Goal: Entertainment & Leisure: Consume media (video, audio)

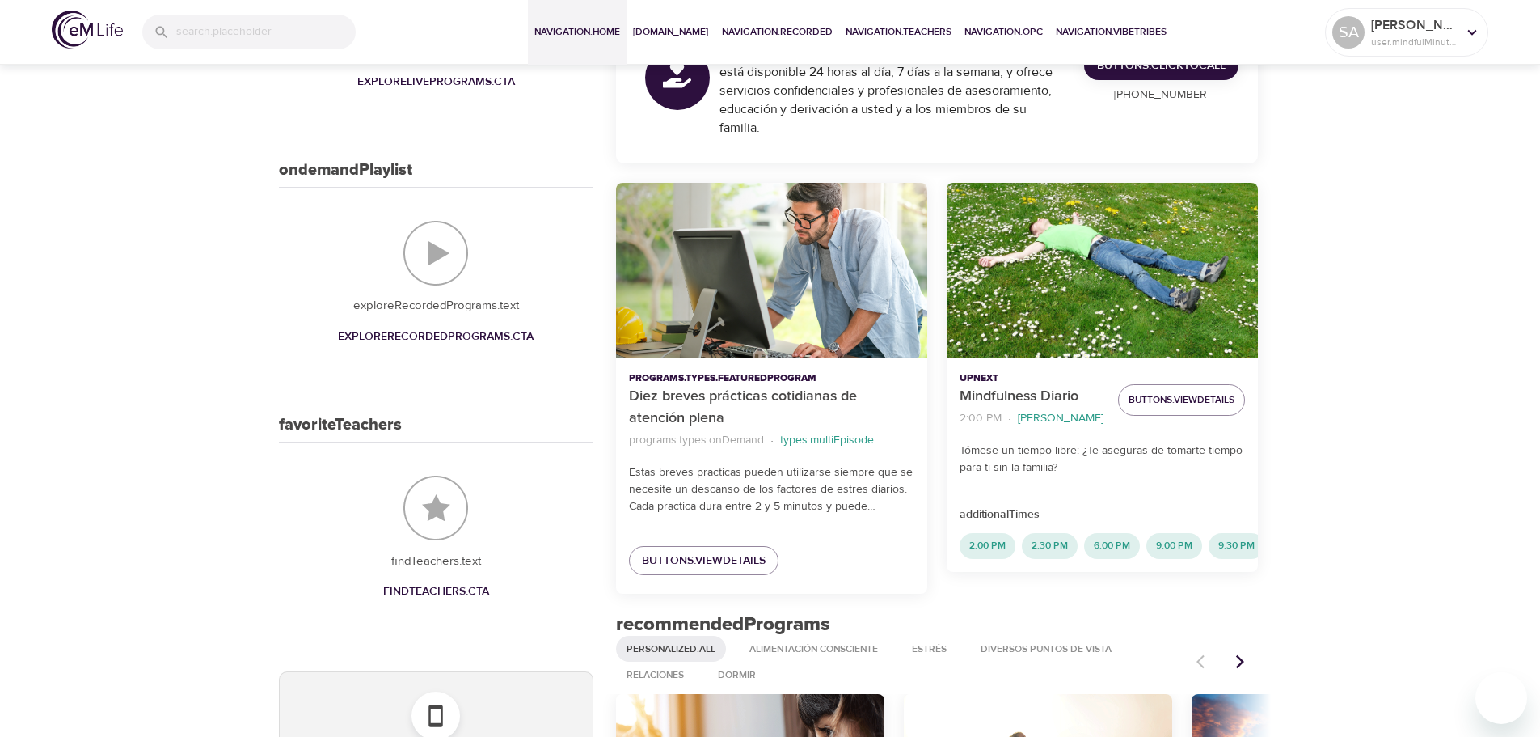
scroll to position [323, 0]
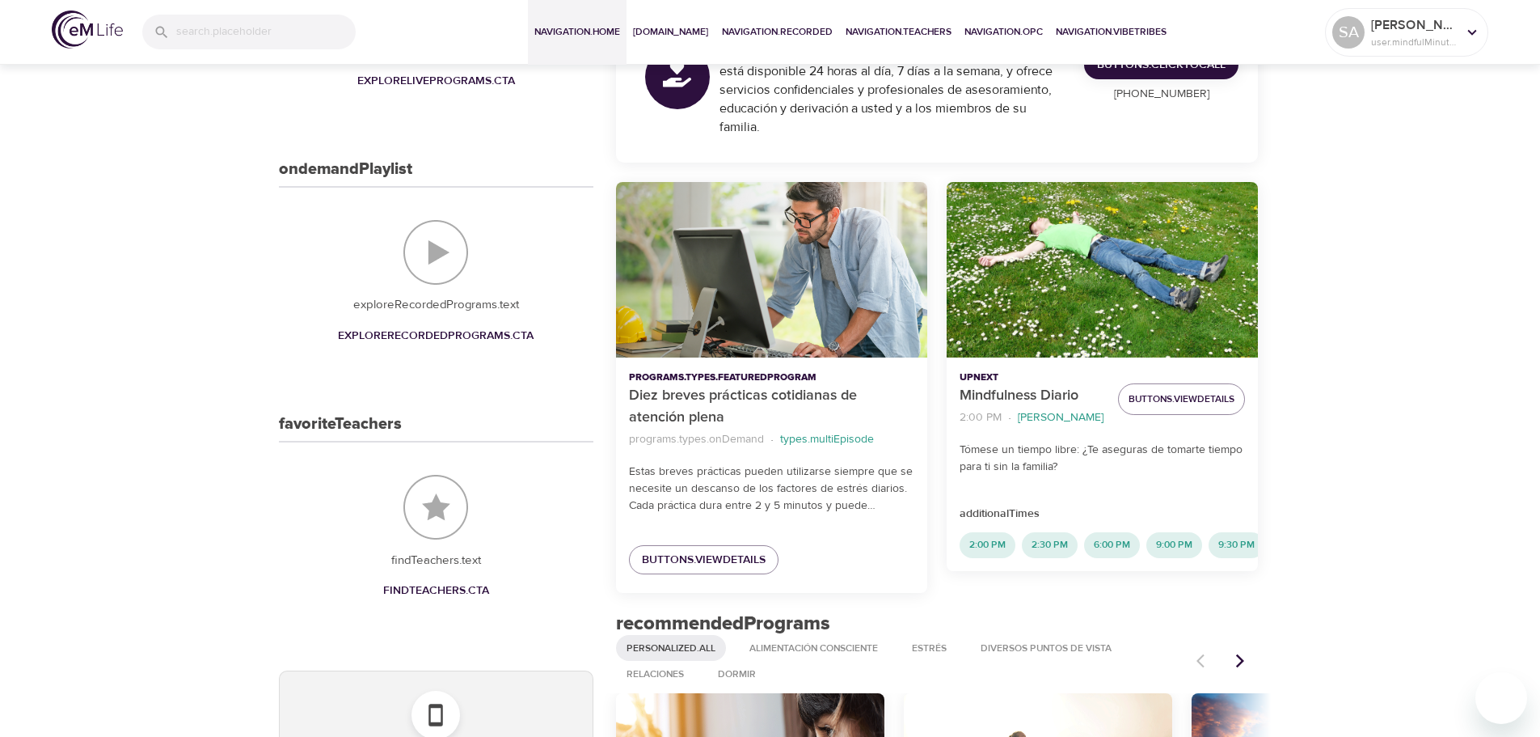
click at [733, 333] on div "Diez breves prácticas cotidianas de atención plena" at bounding box center [771, 269] width 311 height 175
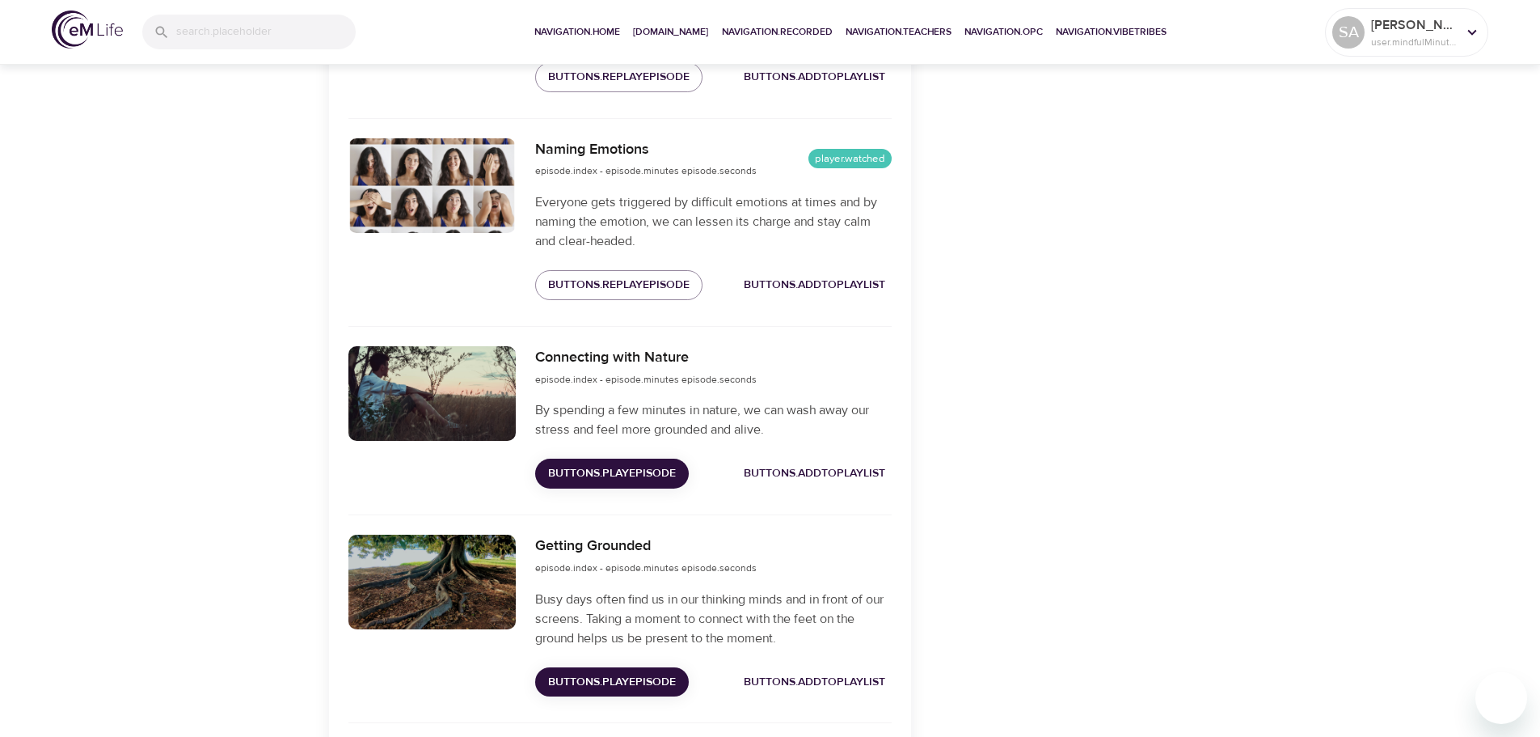
scroll to position [808, 0]
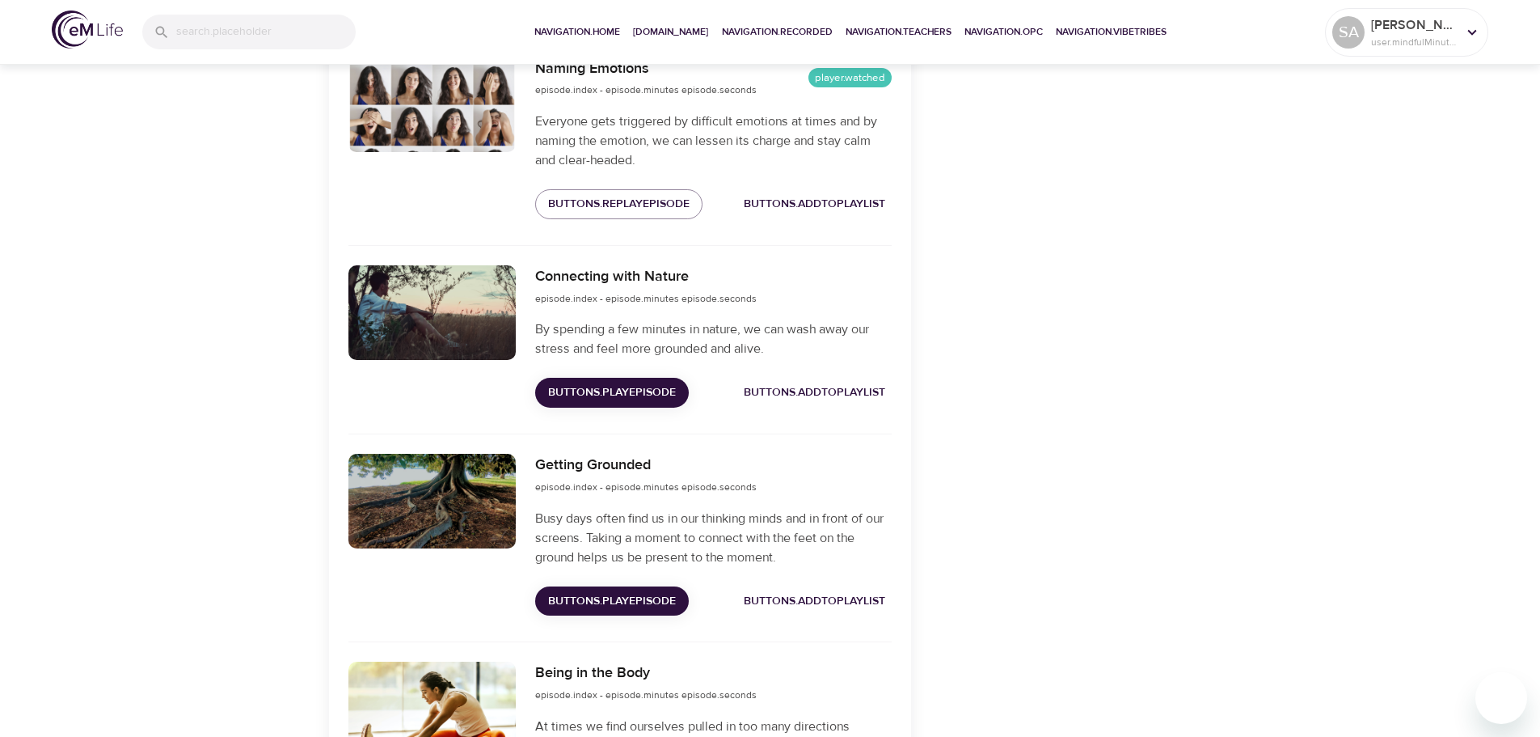
click at [602, 393] on span "buttons.playEpisode" at bounding box center [612, 392] width 128 height 20
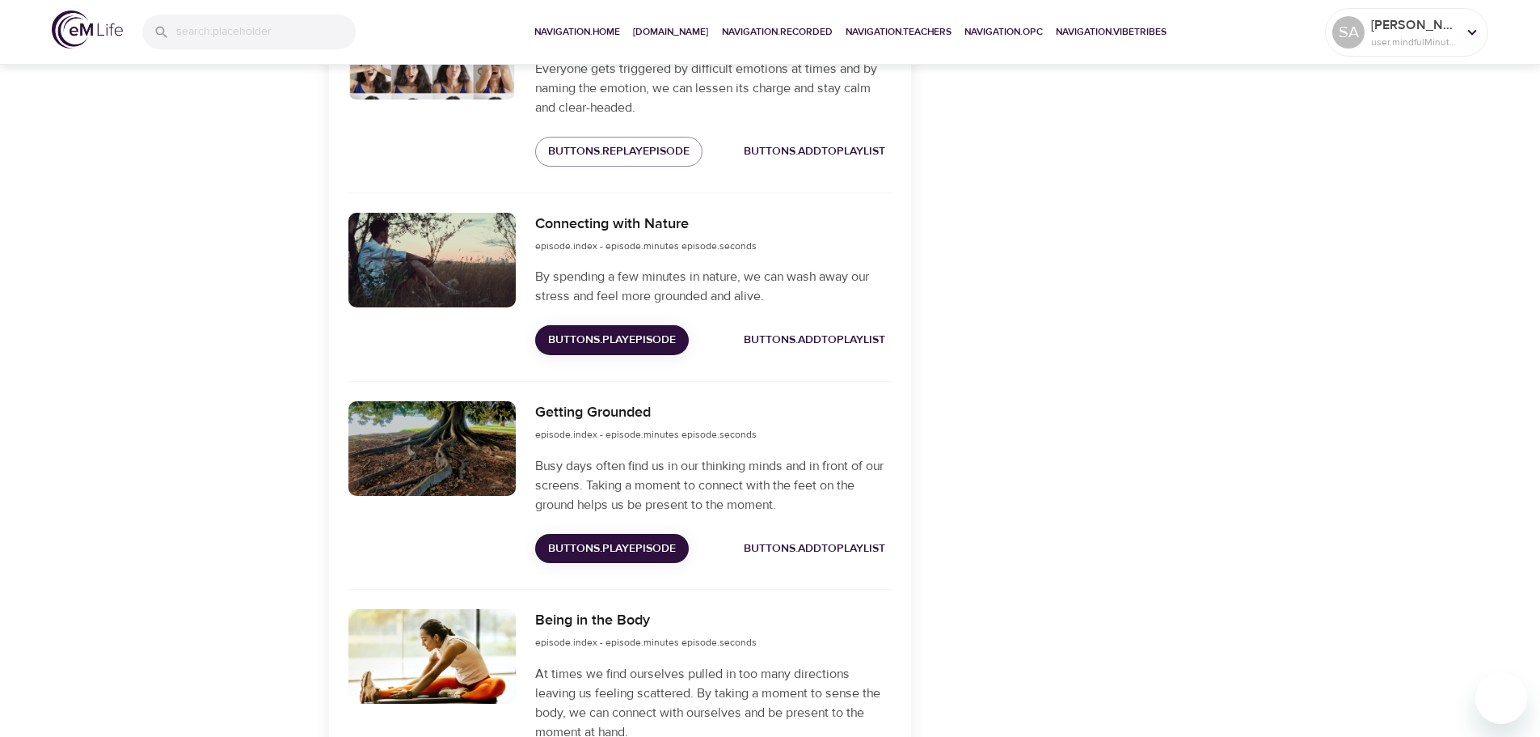
scroll to position [889, 0]
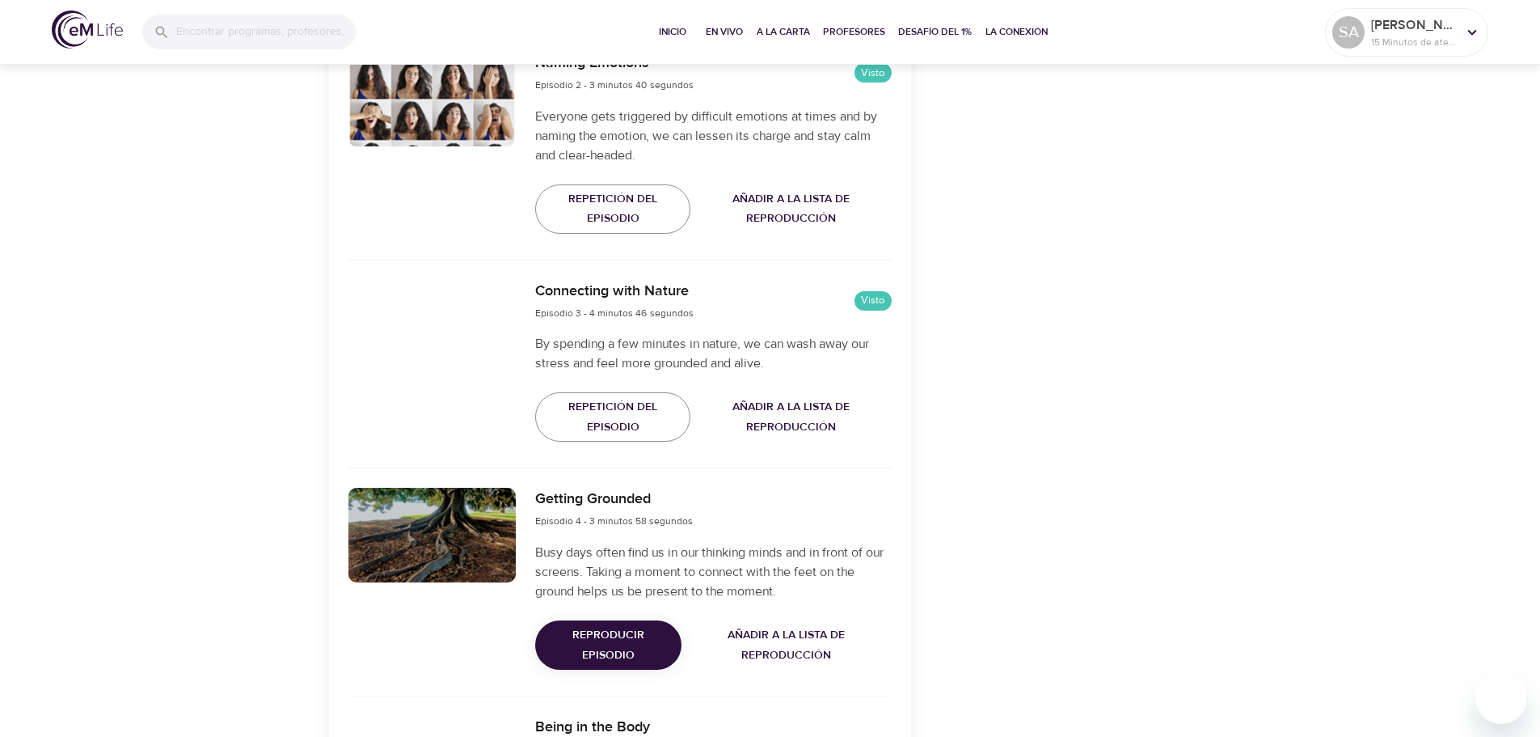
scroll to position [889, 0]
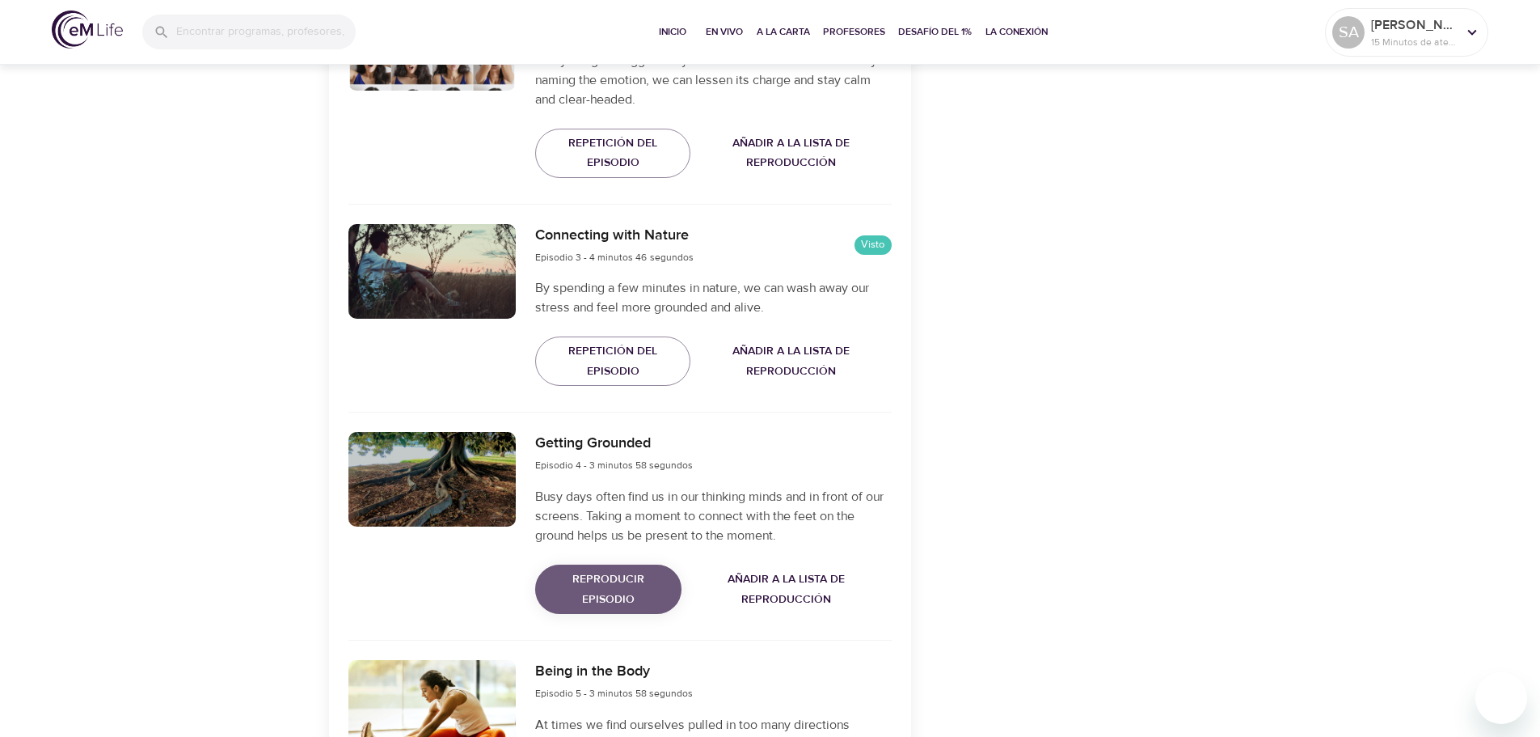
click at [599, 592] on span "Reproducir episodio" at bounding box center [608, 589] width 120 height 40
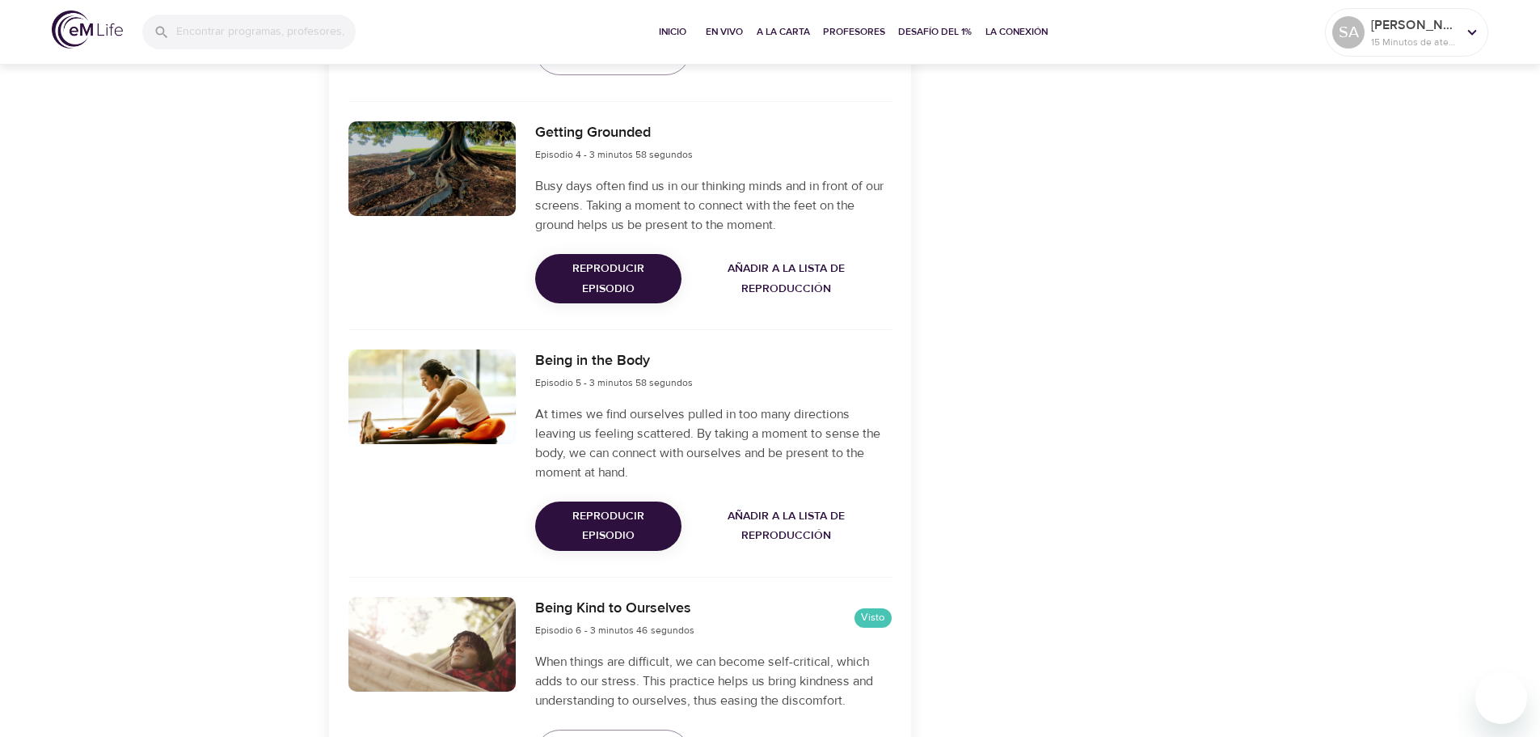
scroll to position [1213, 0]
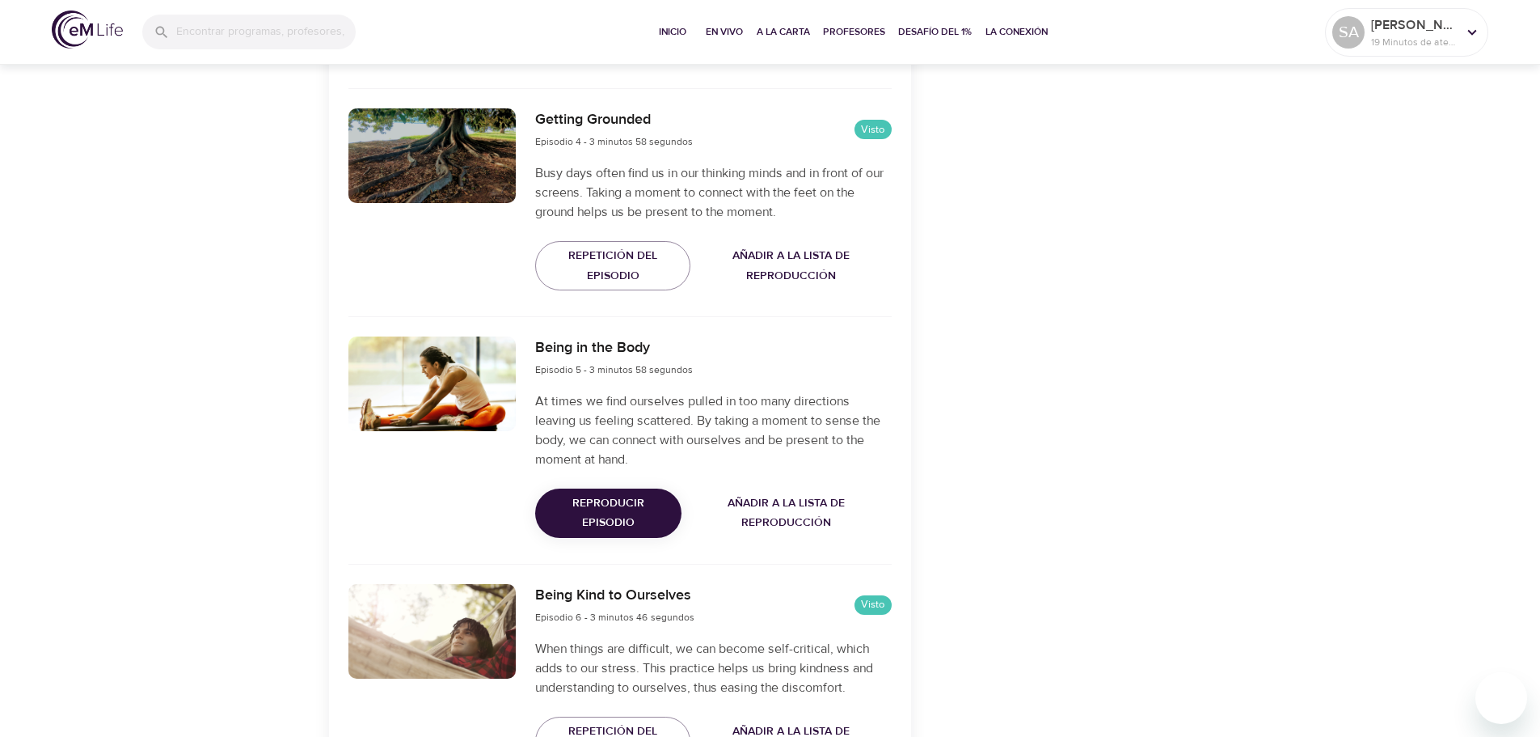
scroll to position [1374, 0]
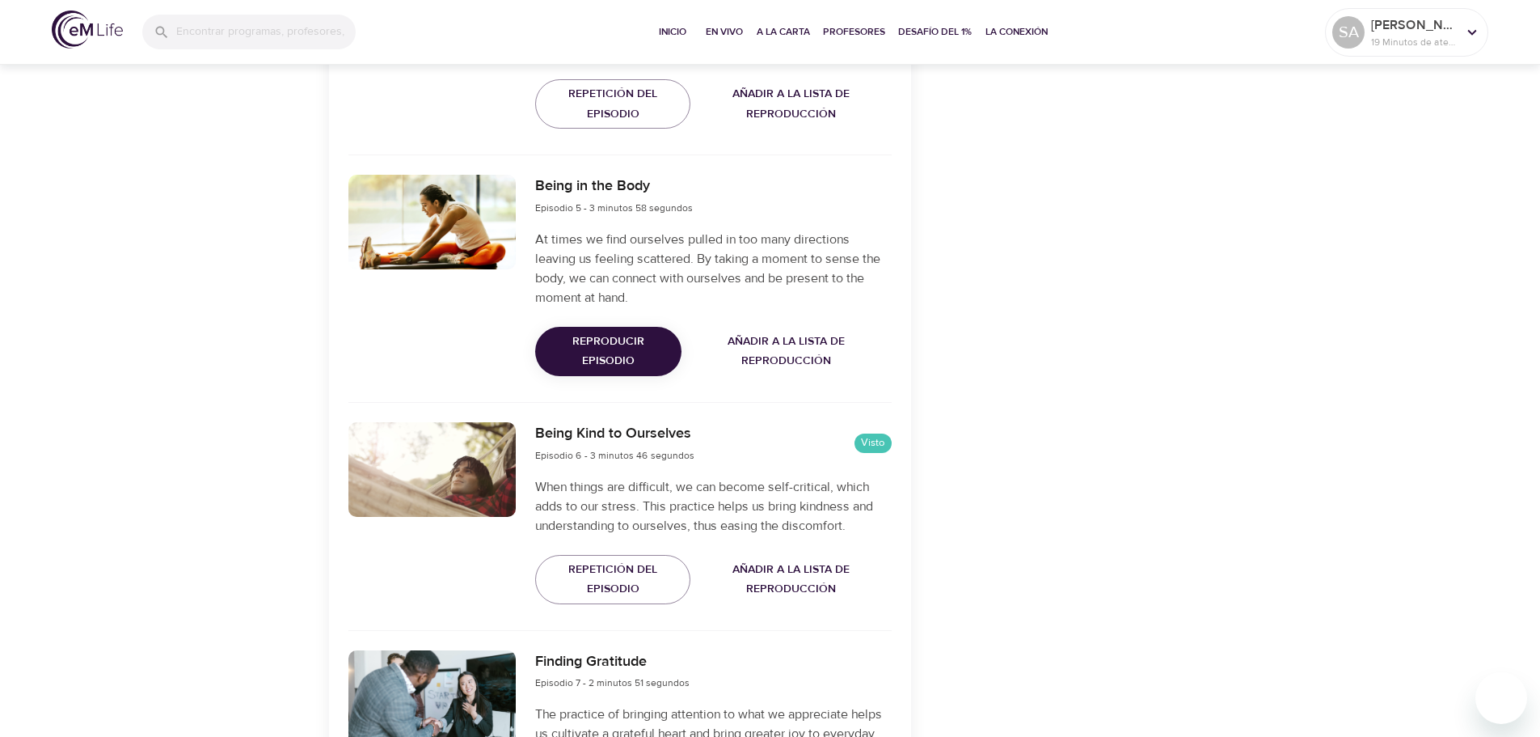
click at [609, 355] on span "Reproducir episodio" at bounding box center [608, 351] width 120 height 40
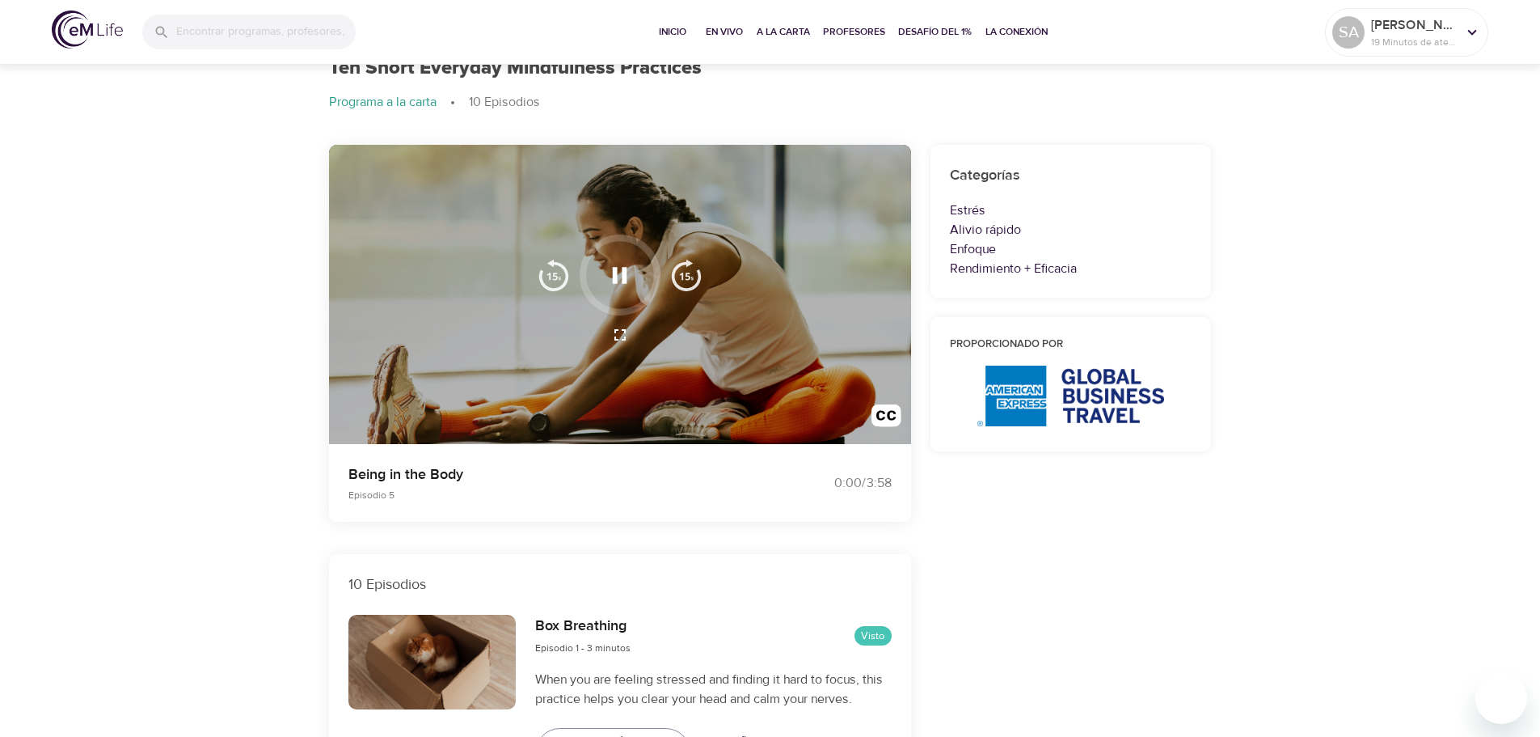
scroll to position [0, 0]
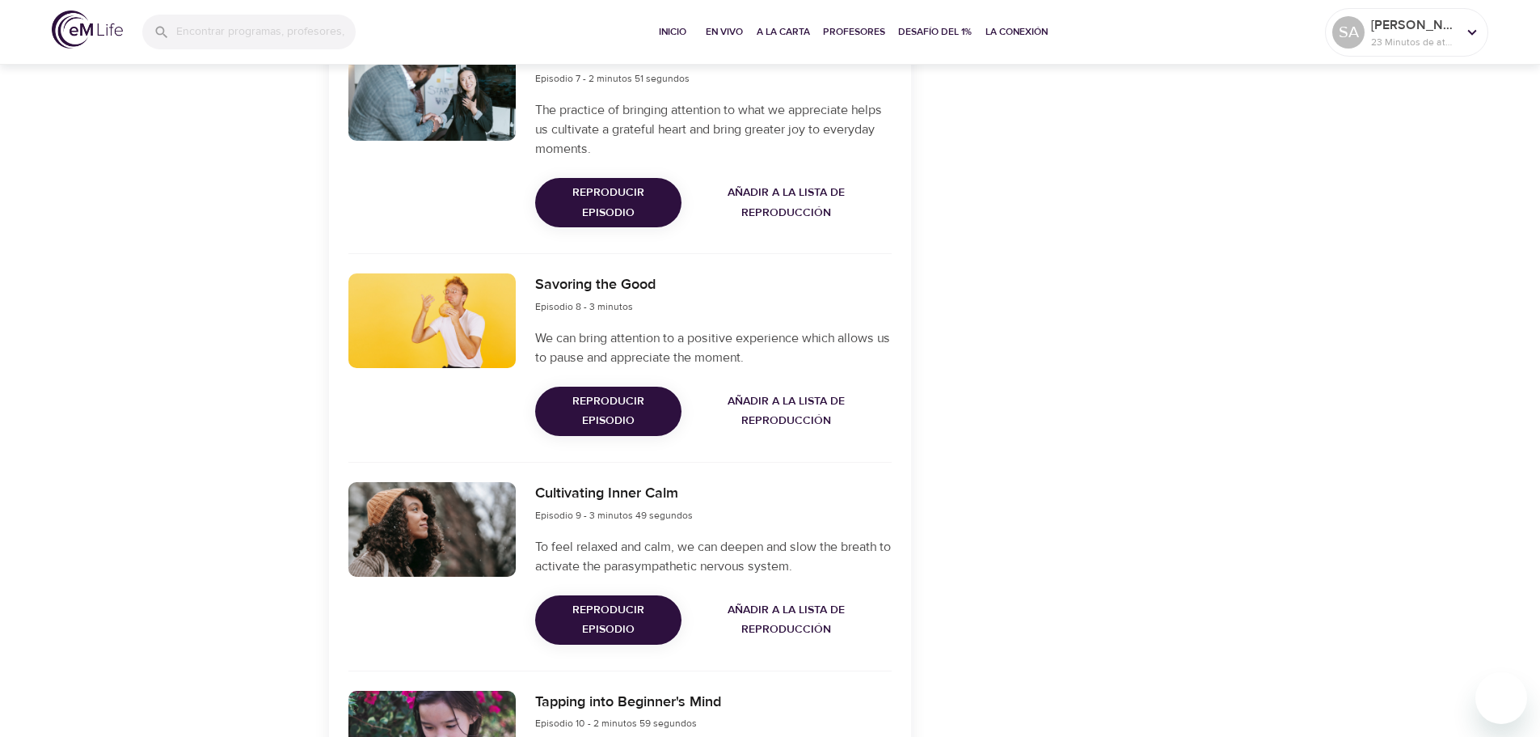
scroll to position [2021, 0]
